Goal: Task Accomplishment & Management: Use online tool/utility

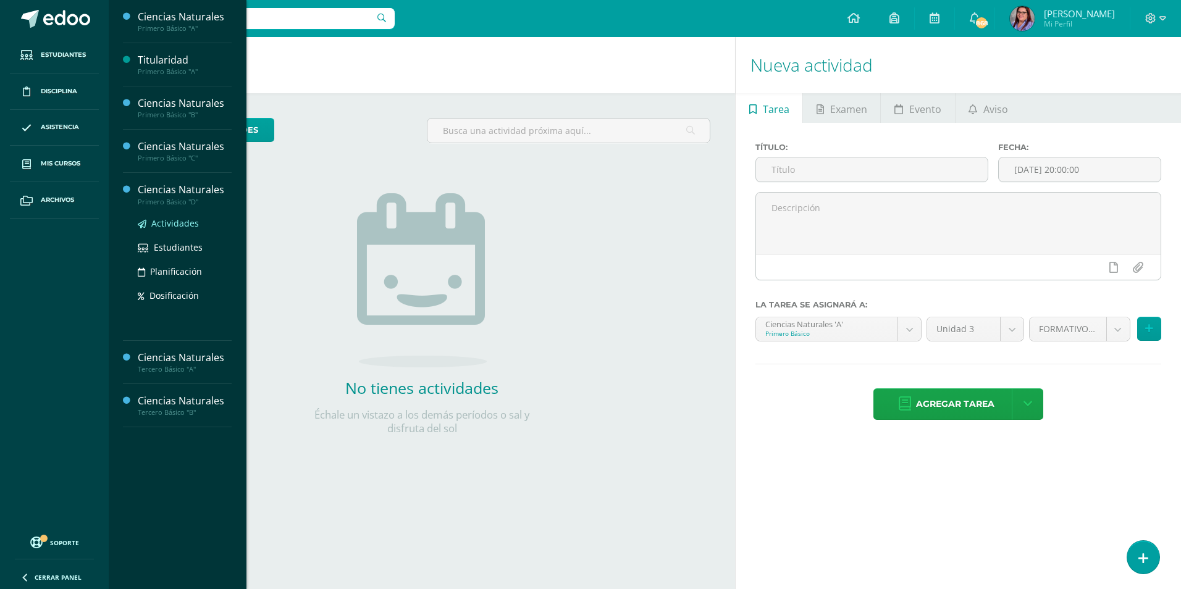
click at [174, 225] on span "Actividades" at bounding box center [175, 223] width 48 height 12
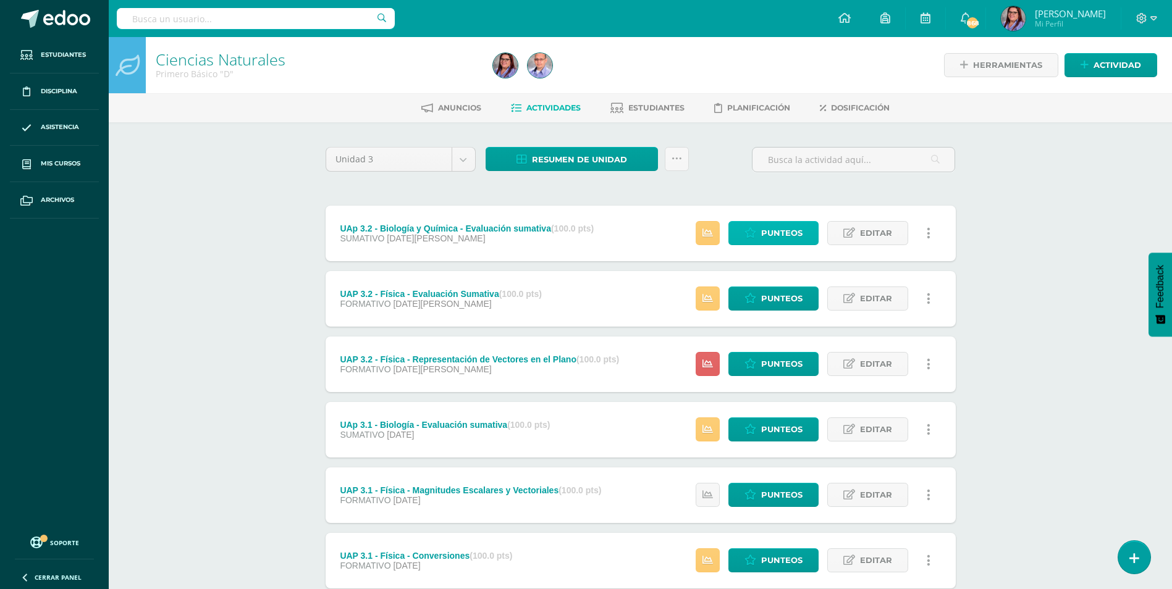
click at [762, 236] on span "Punteos" at bounding box center [781, 233] width 41 height 23
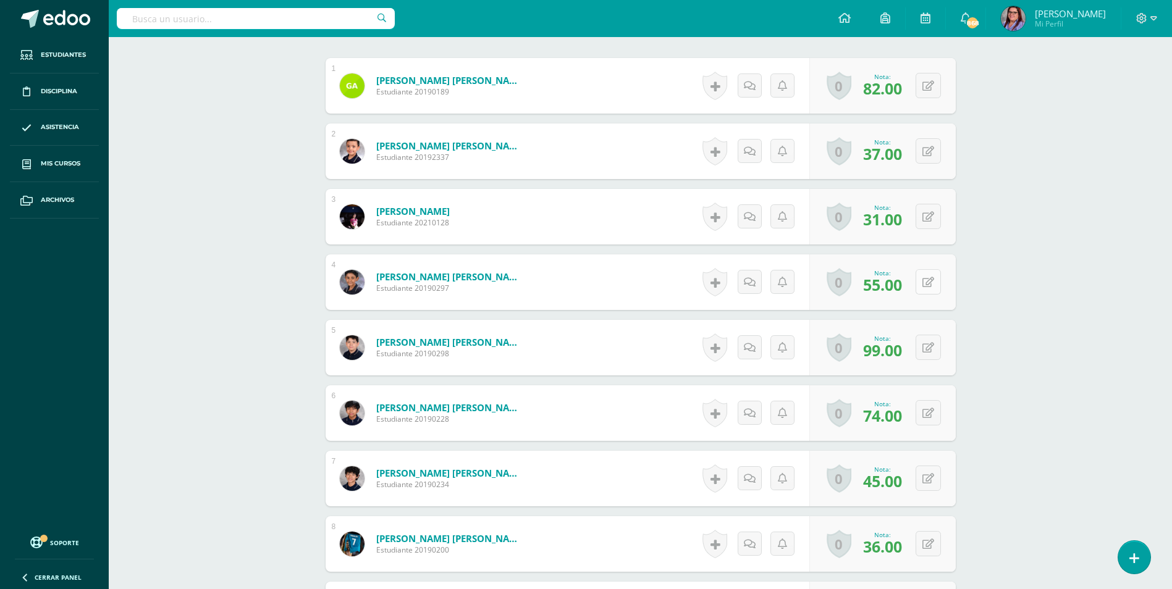
scroll to position [372, 0]
click at [922, 282] on div "0 [GEOGRAPHIC_DATA] Logros obtenidos Aún no hay logros agregados Nota: 55.00" at bounding box center [882, 282] width 146 height 56
click at [936, 272] on button at bounding box center [937, 282] width 26 height 26
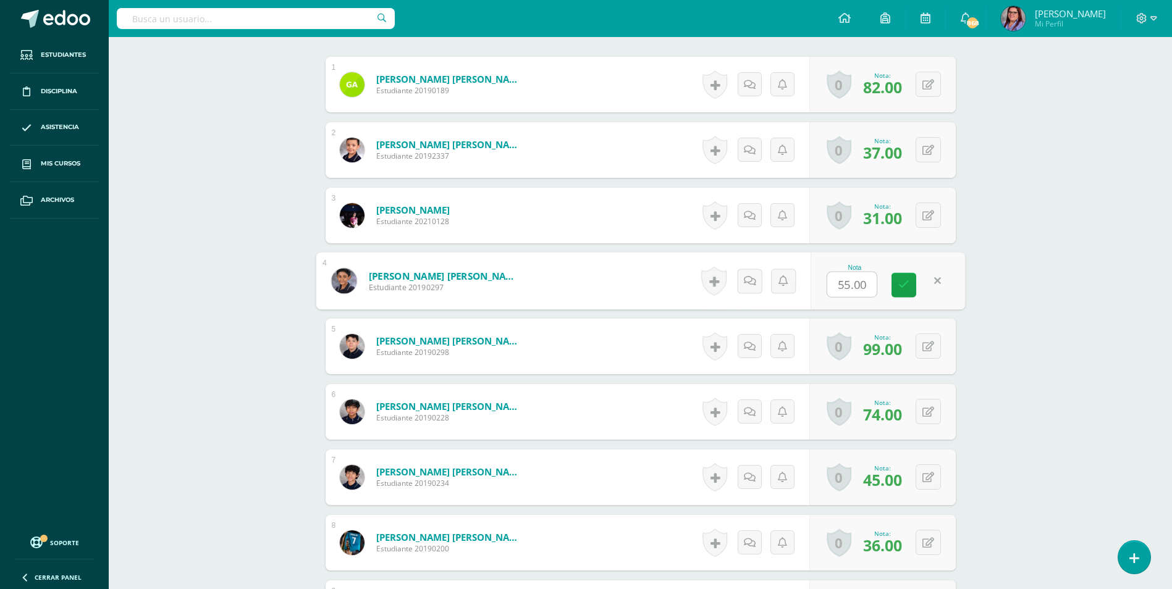
scroll to position [373, 0]
type input "58"
